Goal: Information Seeking & Learning: Learn about a topic

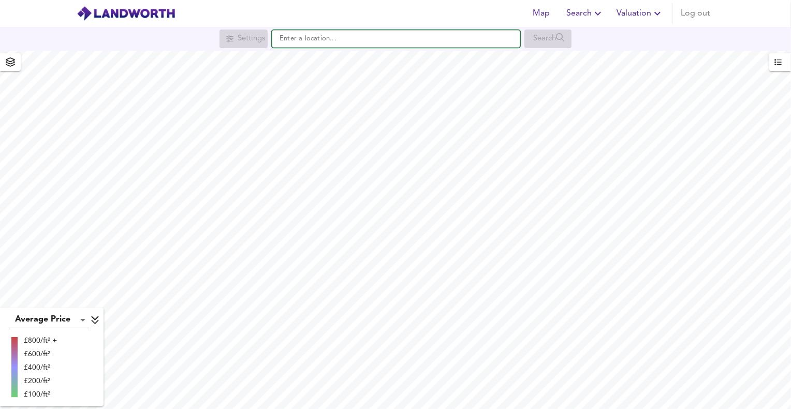
click at [283, 38] on input "text" at bounding box center [396, 39] width 248 height 18
paste input "wr10 3lx"
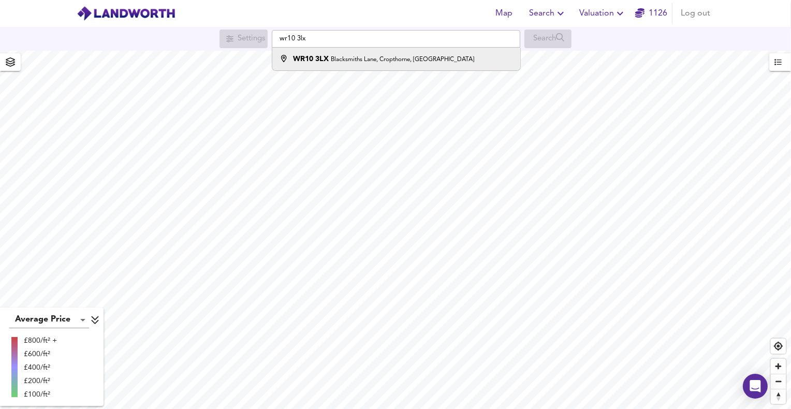
click at [317, 56] on strong "WR10 3LX" at bounding box center [311, 58] width 36 height 7
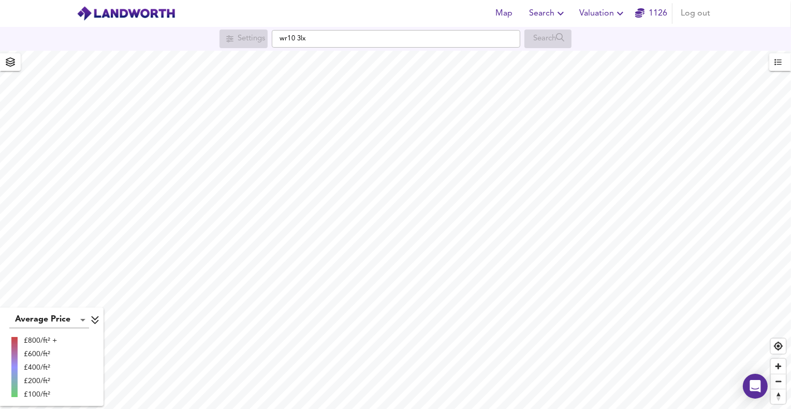
type input "[STREET_ADDRESS]"
checkbox input "false"
checkbox input "true"
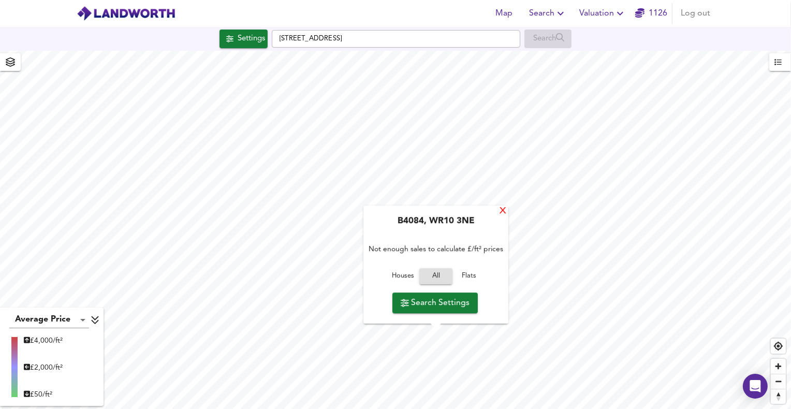
click at [506, 211] on div "X" at bounding box center [502, 211] width 9 height 10
